Goal: Information Seeking & Learning: Learn about a topic

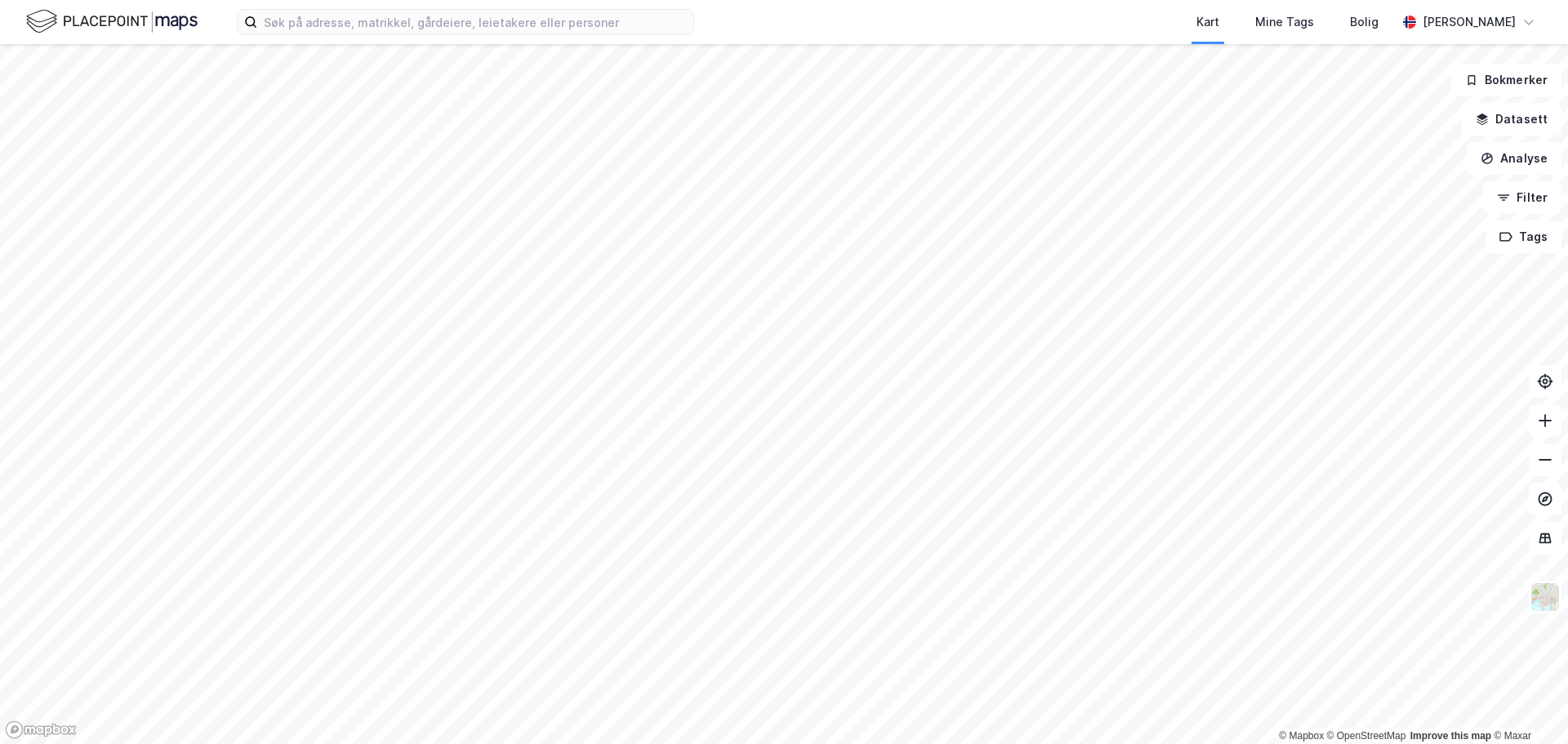
click at [773, 743] on html "Kart Mine Tags Bolig [PERSON_NAME] © Mapbox © OpenStreetMap Improve this map © …" at bounding box center [784, 372] width 1568 height 744
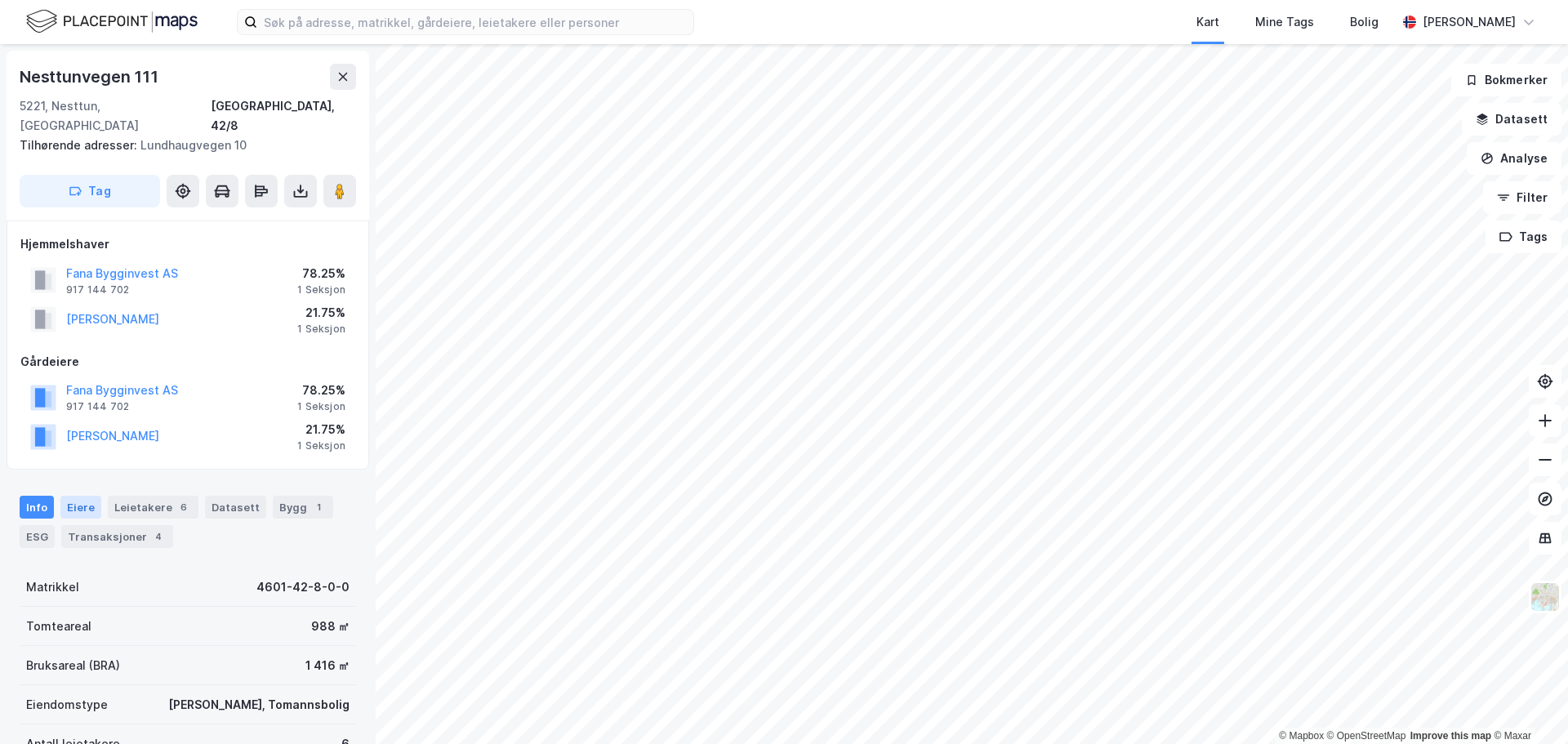
click at [80, 496] on div "Eiere" at bounding box center [80, 507] width 40 height 23
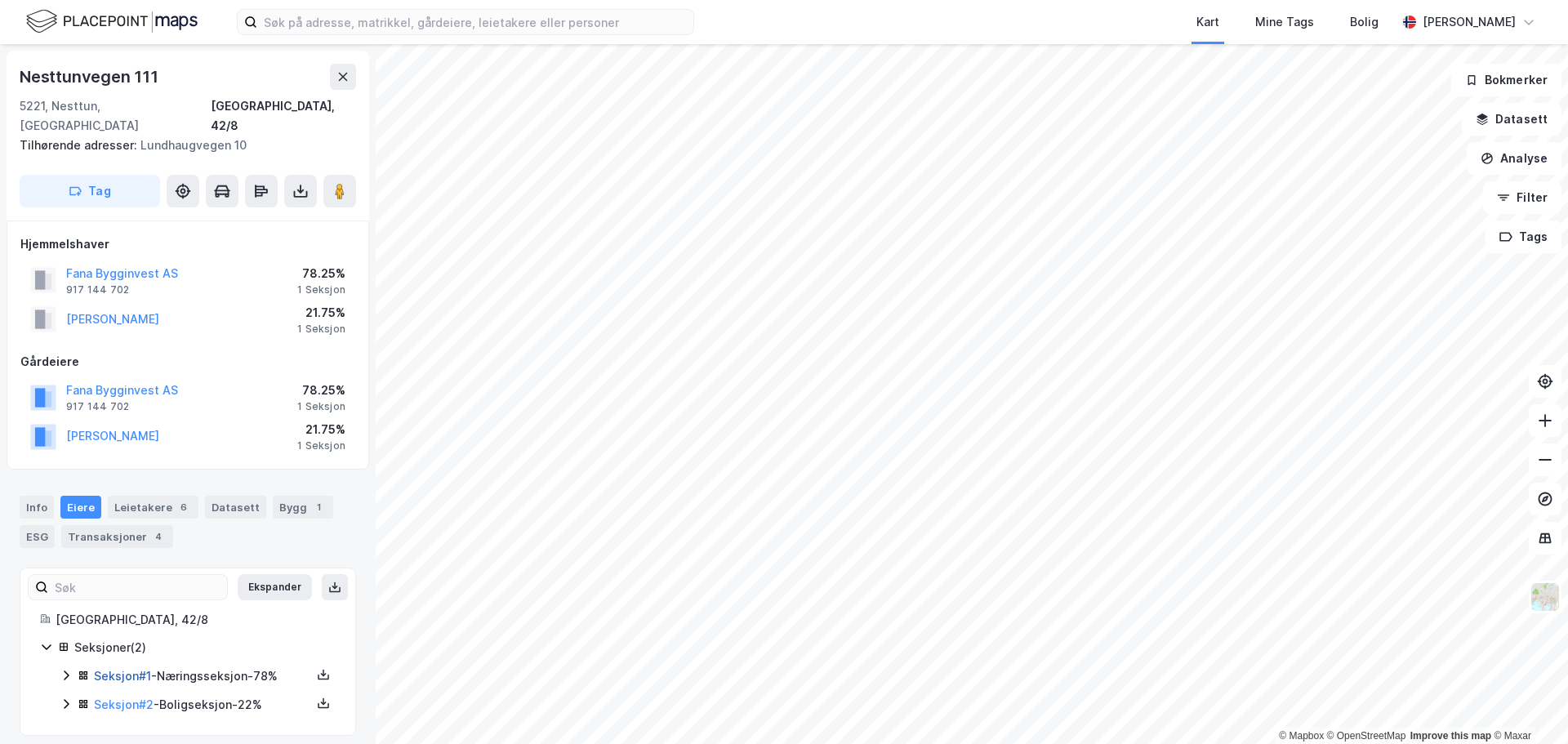
click at [126, 668] on link "Seksjon # 1" at bounding box center [122, 675] width 57 height 14
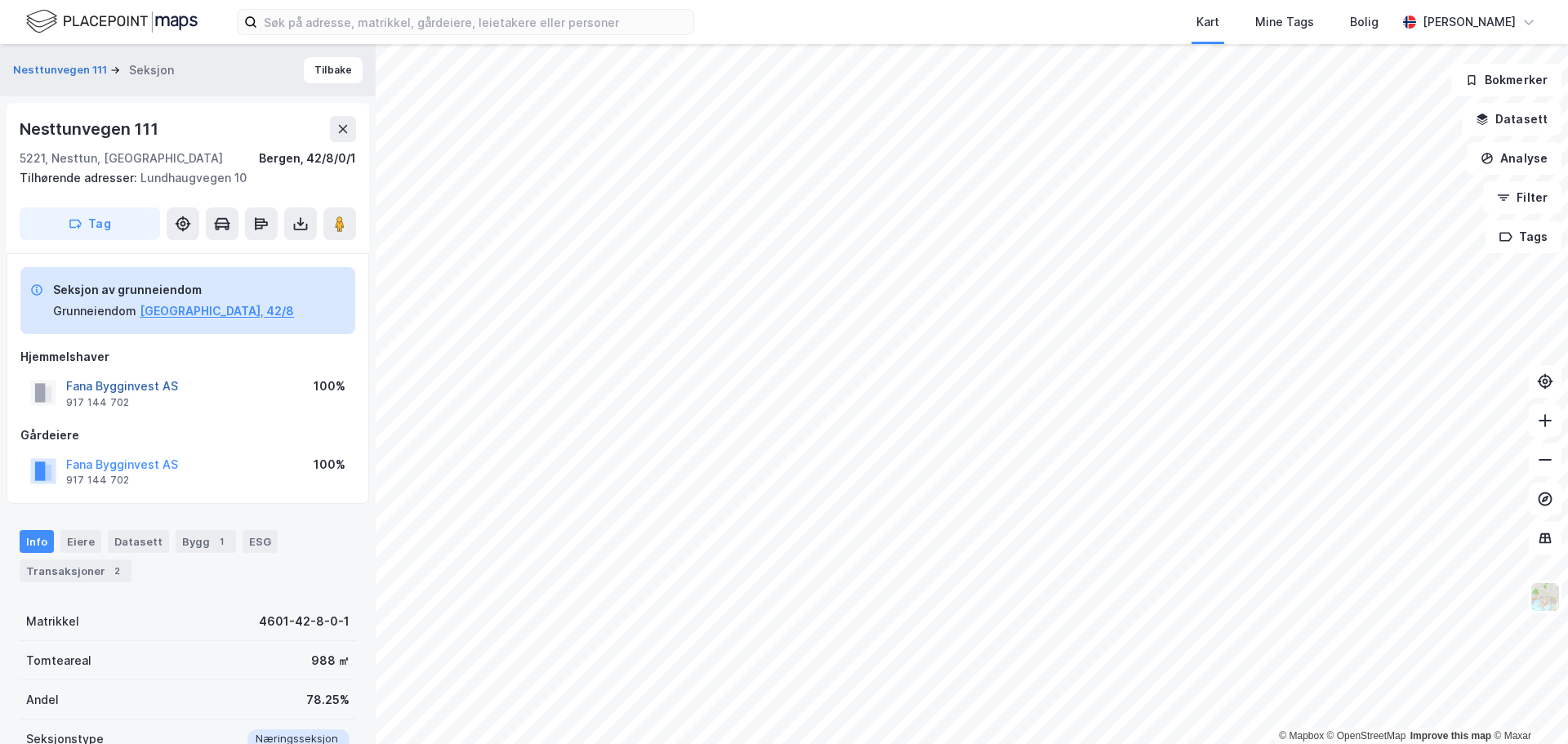
click at [0, 0] on button "Fana Bygginvest AS" at bounding box center [0, 0] width 0 height 0
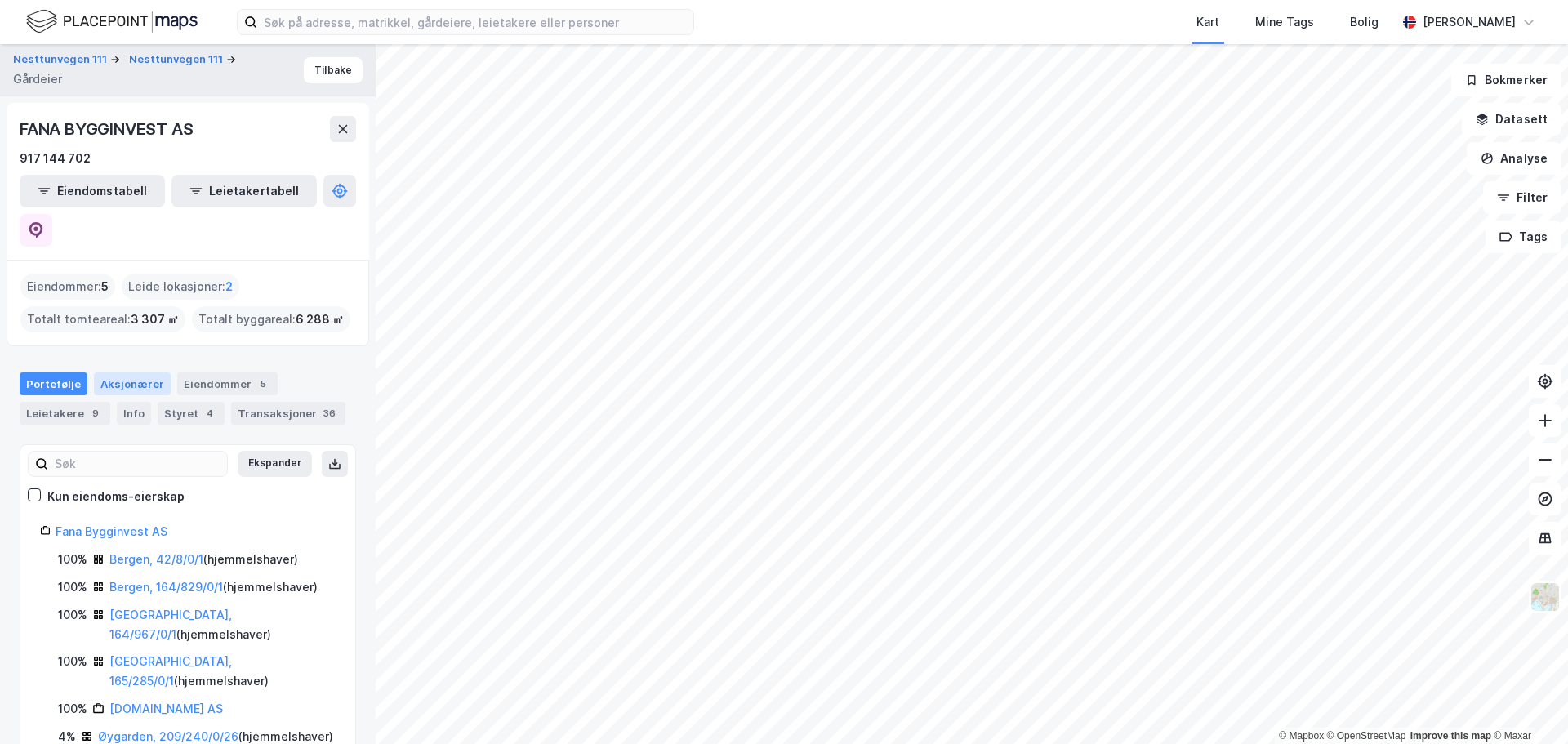
click at [133, 372] on div "Aksjonærer" at bounding box center [132, 383] width 77 height 23
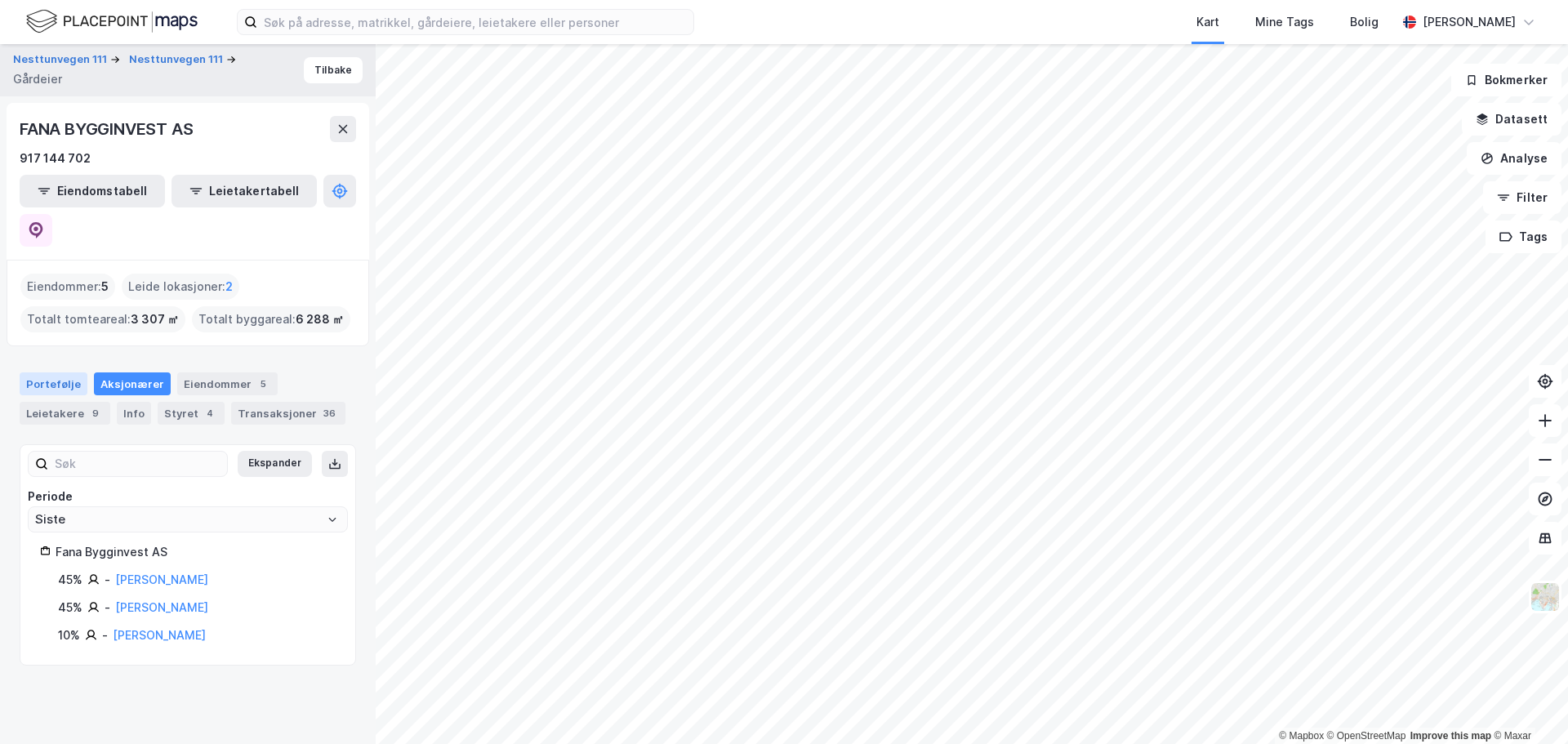
click at [55, 372] on div "Portefølje" at bounding box center [53, 383] width 68 height 23
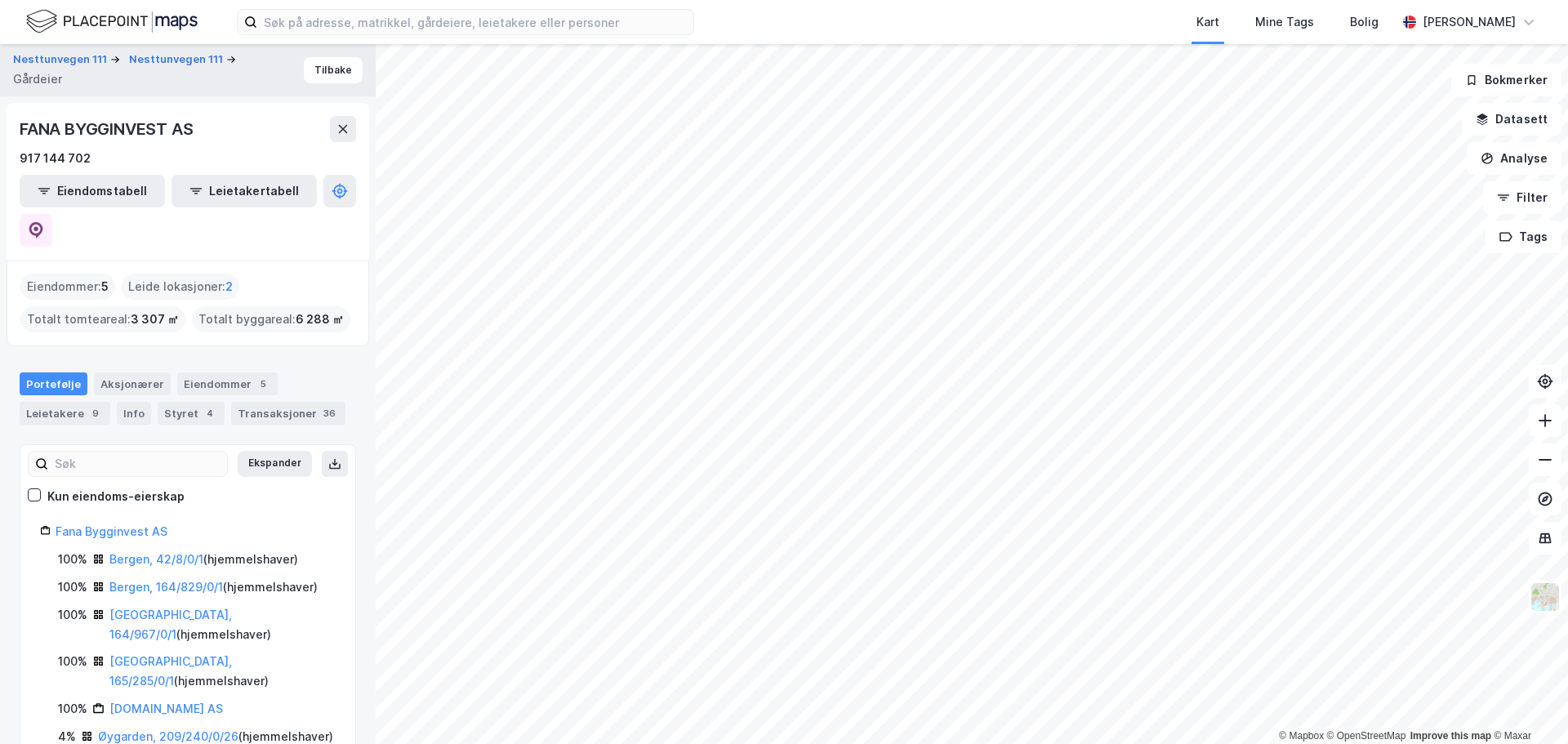
click at [963, 743] on html "Kart Mine Tags Bolig [PERSON_NAME] © Mapbox © OpenStreetMap Improve this map © …" at bounding box center [784, 372] width 1568 height 744
